Goal: Task Accomplishment & Management: Use online tool/utility

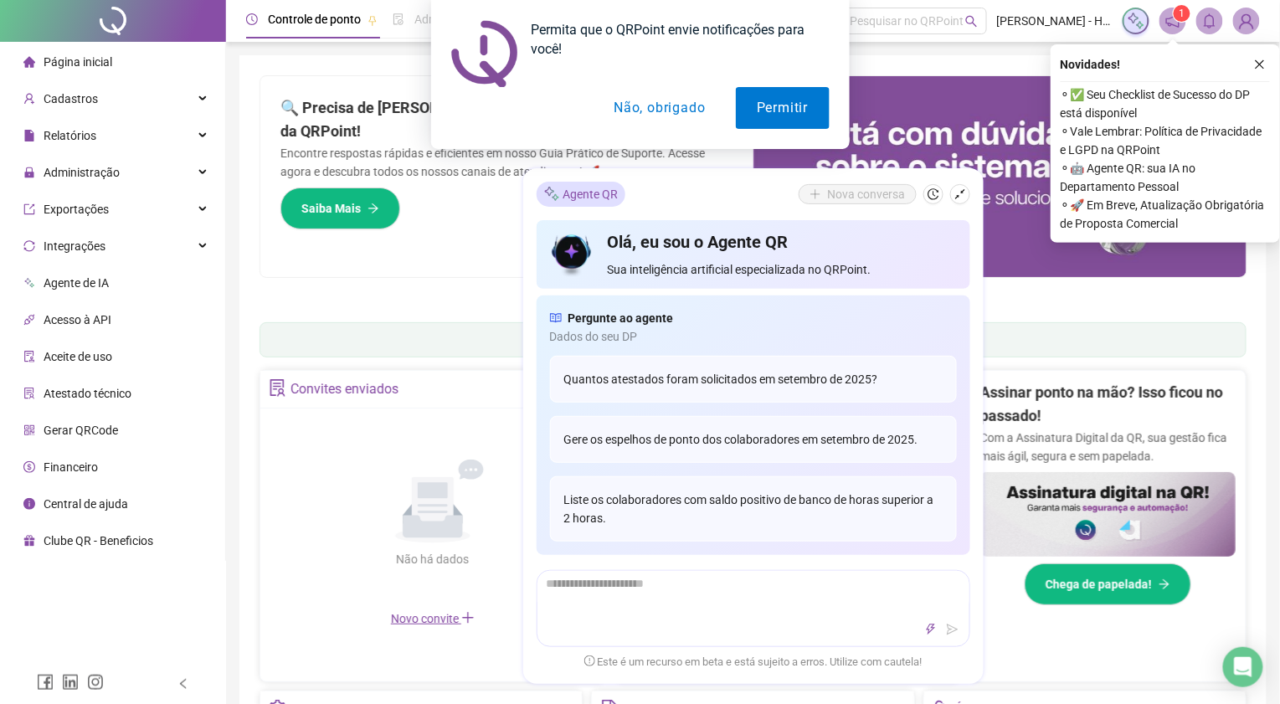
drag, startPoint x: 634, startPoint y: 102, endPoint x: 720, endPoint y: 107, distance: 86.4
click at [634, 103] on button "Não, obrigado" at bounding box center [659, 108] width 133 height 42
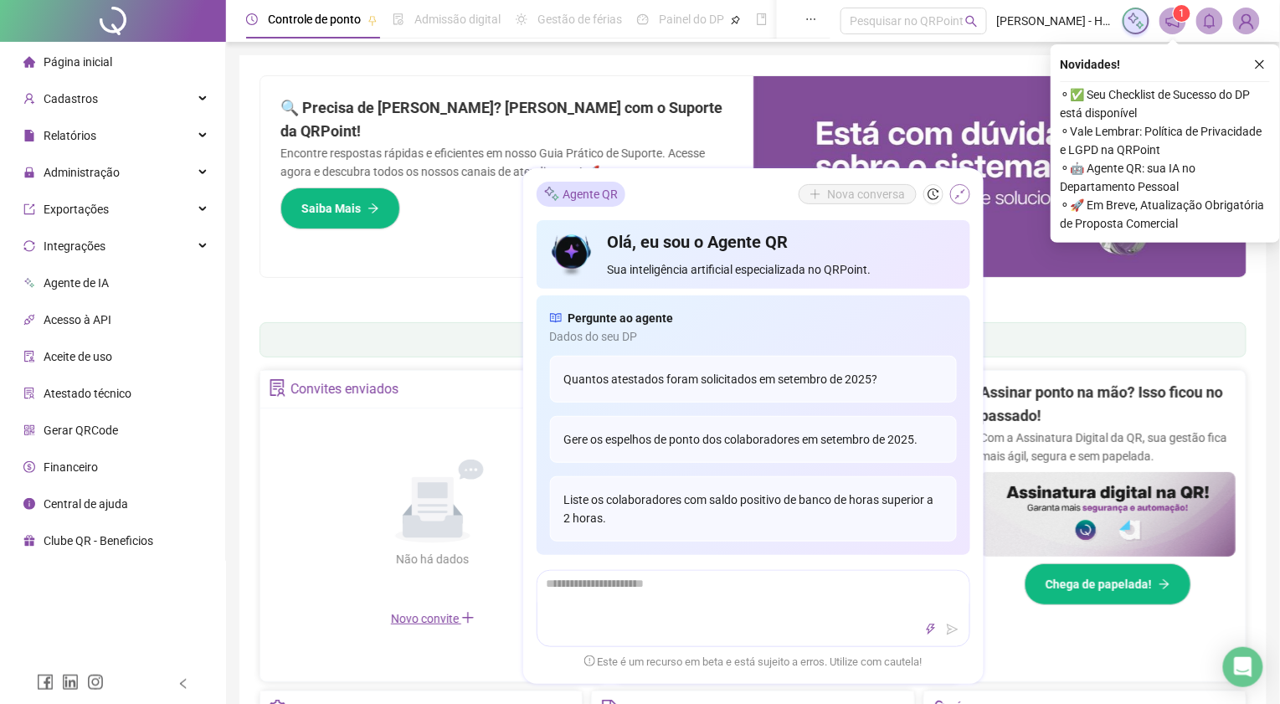
click at [960, 190] on icon "shrink" at bounding box center [961, 194] width 12 height 12
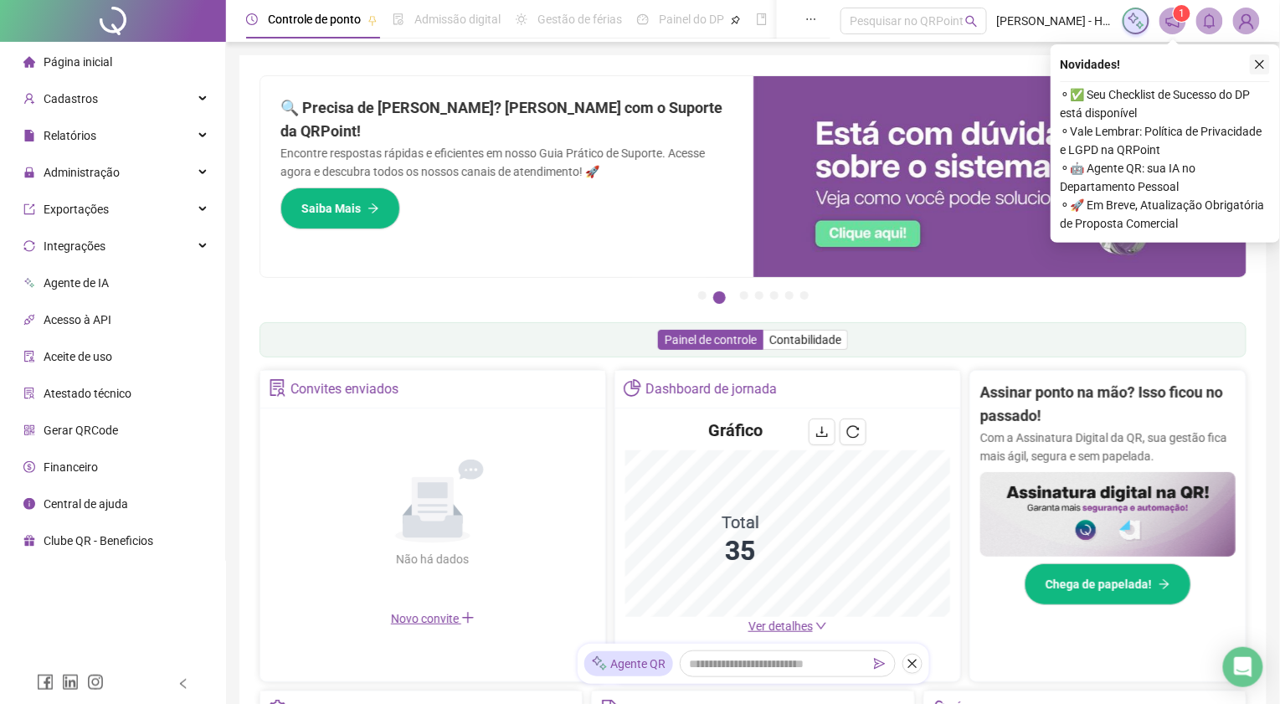
click at [1258, 60] on icon "close" at bounding box center [1260, 65] width 12 height 12
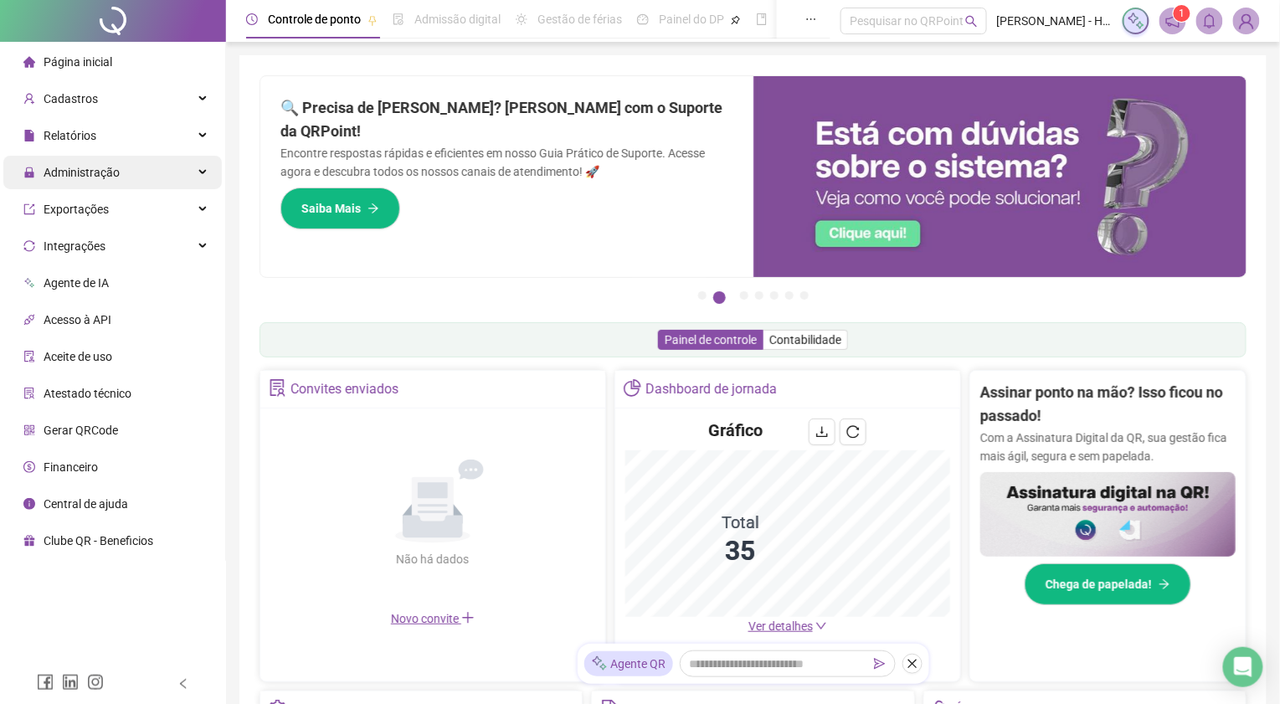
click at [135, 167] on div "Administração" at bounding box center [112, 172] width 219 height 33
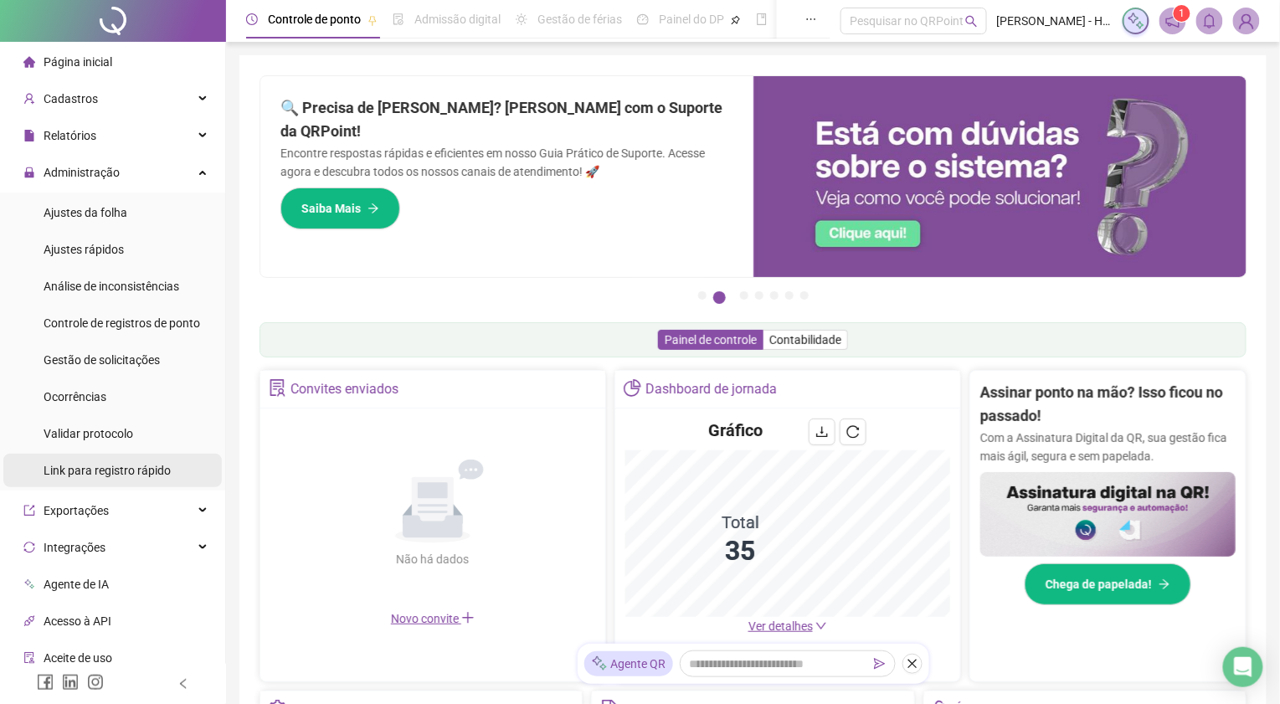
drag, startPoint x: 128, startPoint y: 460, endPoint x: 130, endPoint y: 471, distance: 11.0
click at [128, 458] on div "Link para registro rápido" at bounding box center [107, 470] width 127 height 33
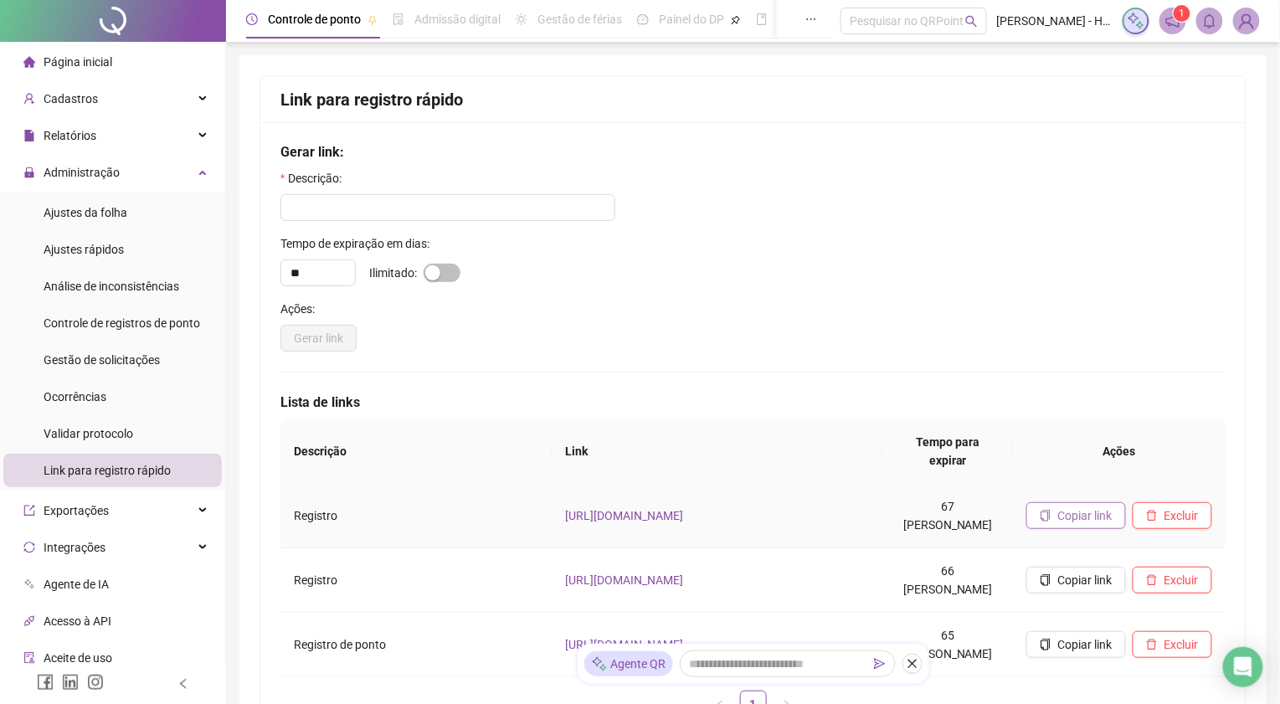
click at [1062, 507] on span "Copiar link" at bounding box center [1085, 516] width 54 height 18
